Goal: Find specific page/section: Find specific page/section

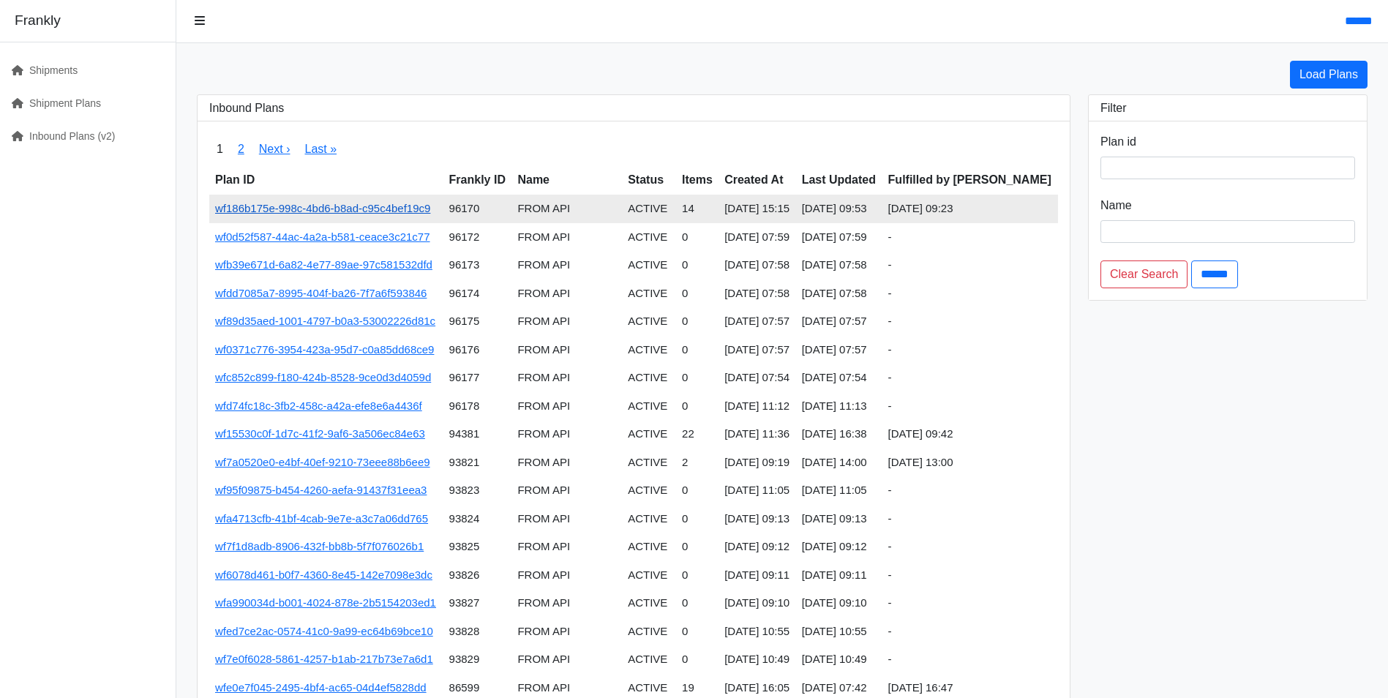
click at [358, 208] on link "wf186b175e-998c-4bd6-b8ad-c95c4bef19c9" at bounding box center [322, 208] width 215 height 12
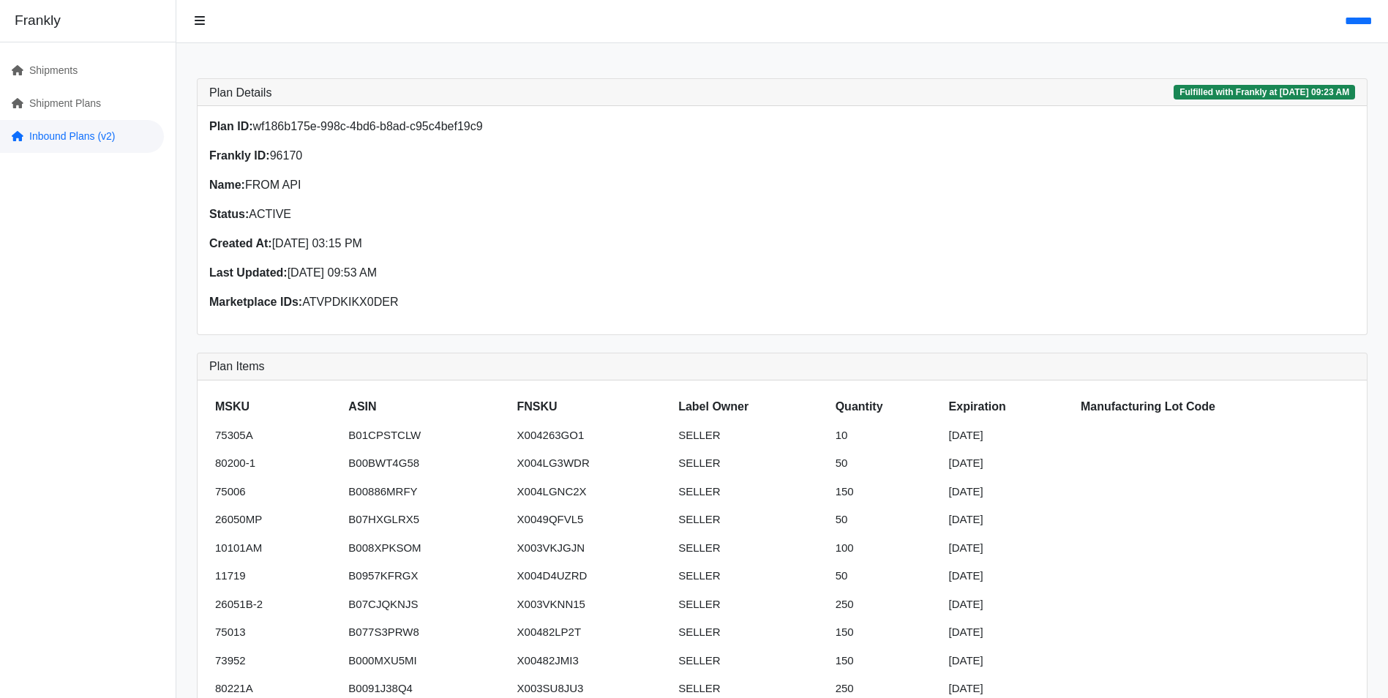
click at [72, 142] on link "Inbound Plans (v2)" at bounding box center [82, 136] width 164 height 33
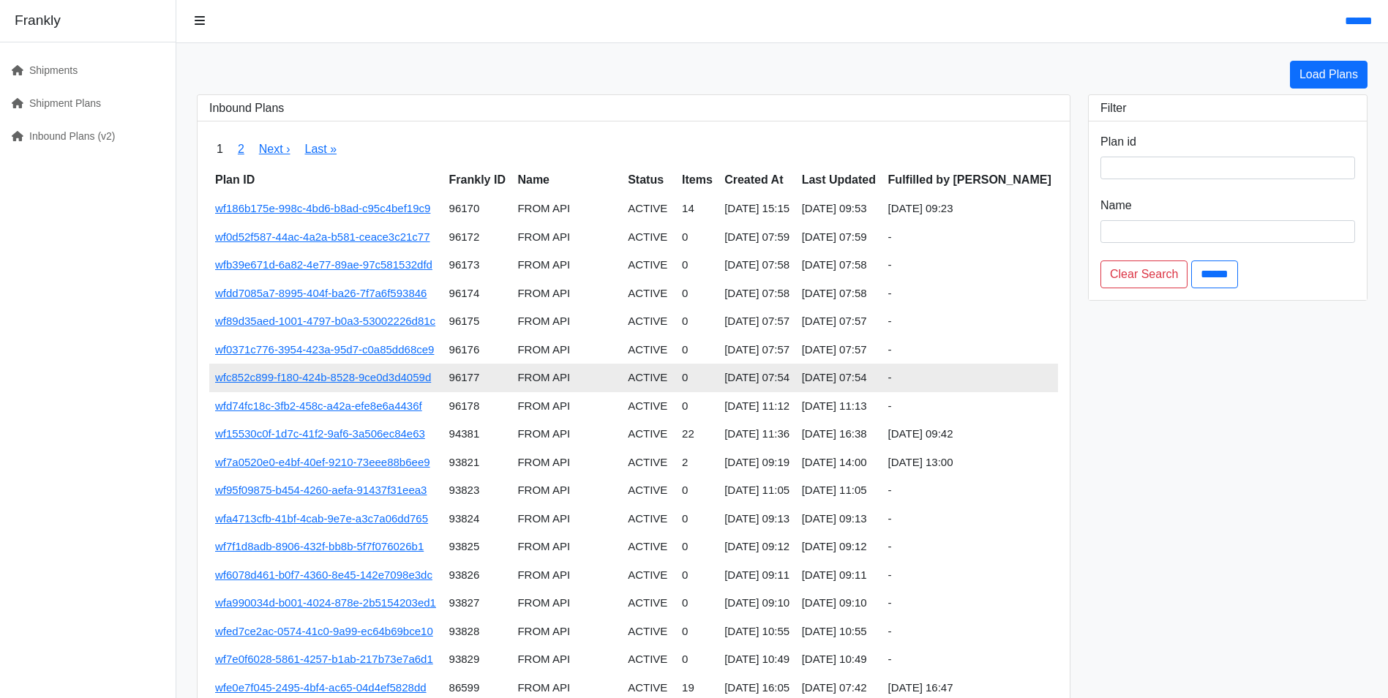
scroll to position [261, 0]
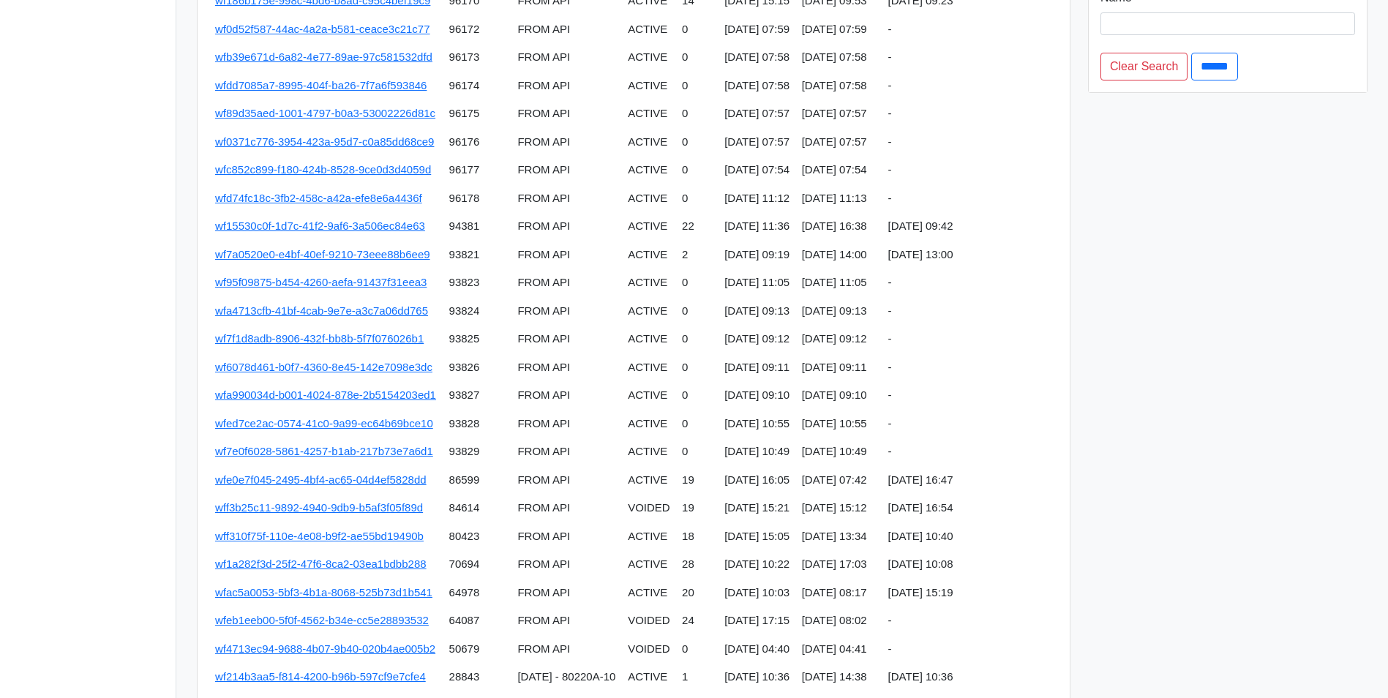
scroll to position [261, 0]
